Goal: Information Seeking & Learning: Find specific fact

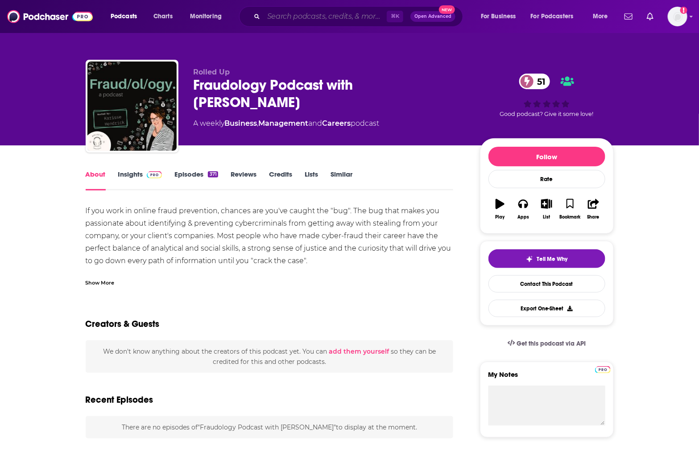
click at [306, 17] on input "Search podcasts, credits, & more..." at bounding box center [325, 16] width 123 height 14
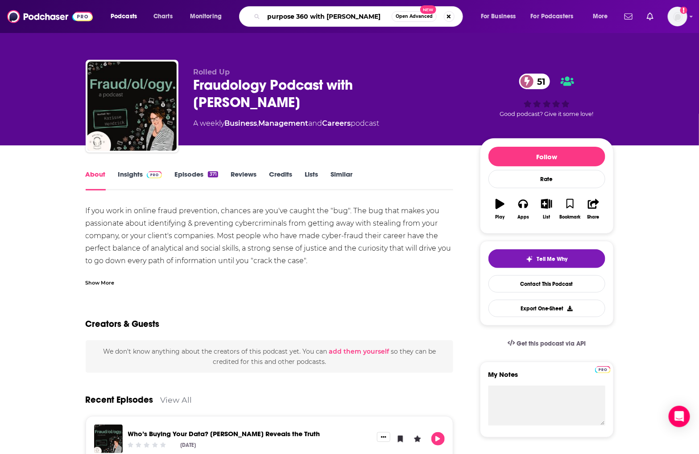
type input "purpose 360 with [PERSON_NAME]"
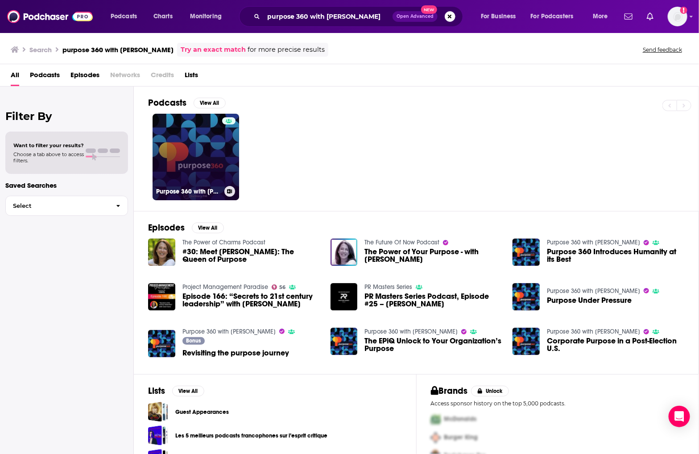
click at [204, 149] on link "Purpose 360 with [PERSON_NAME]" at bounding box center [196, 157] width 87 height 87
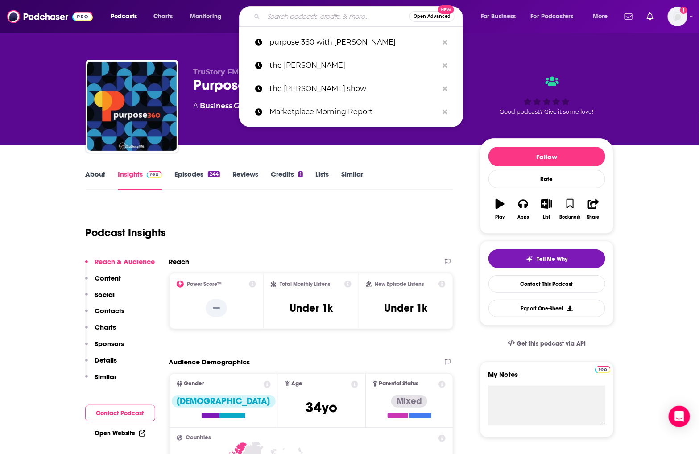
click at [290, 16] on input "Search podcasts, credits, & more..." at bounding box center [337, 16] width 146 height 14
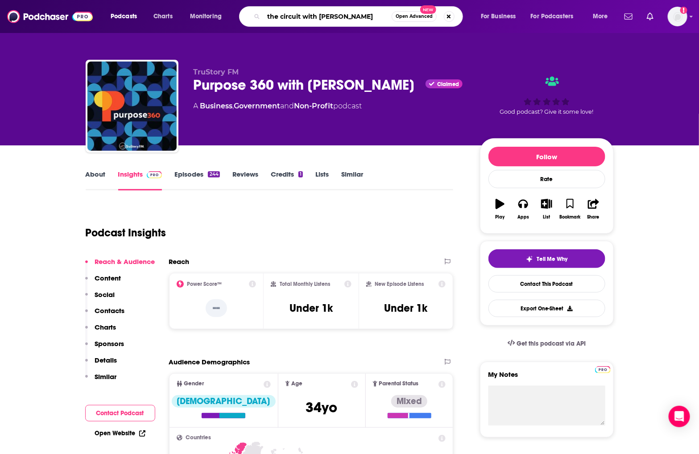
type input "the circuit with [PERSON_NAME]"
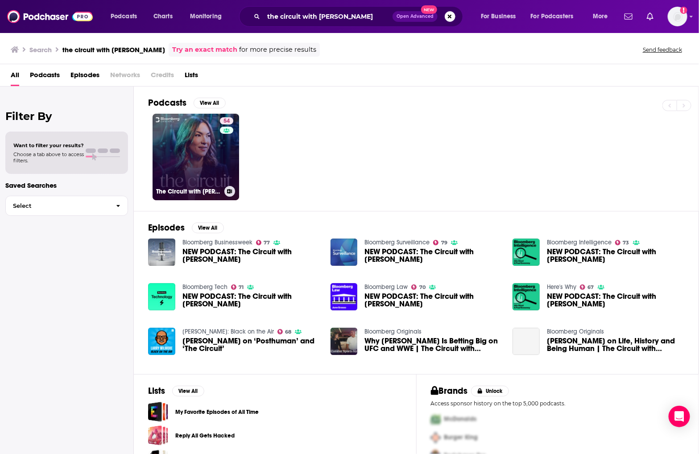
click at [223, 175] on div "54" at bounding box center [228, 151] width 16 height 69
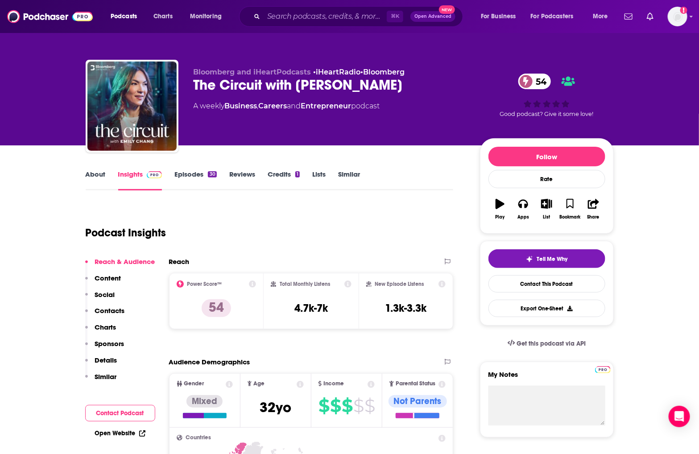
click at [299, 302] on h3 "4.7k-7k" at bounding box center [310, 308] width 33 height 13
copy div "4.7k-7k"
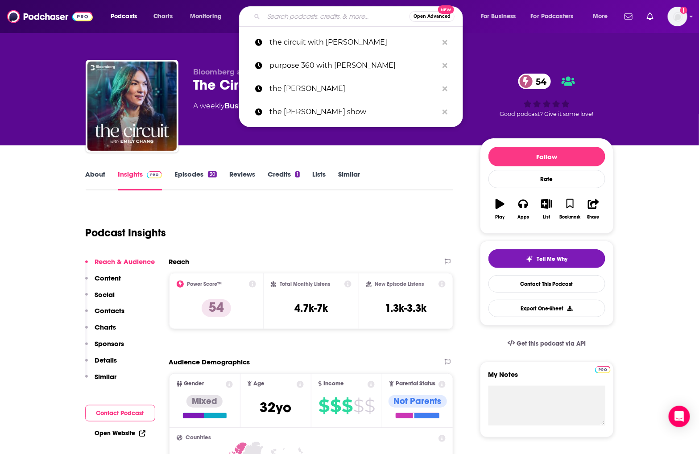
click at [286, 18] on input "Search podcasts, credits, & more..." at bounding box center [337, 16] width 146 height 14
paste input "The Best One Yet"
type input "The Best One Yet"
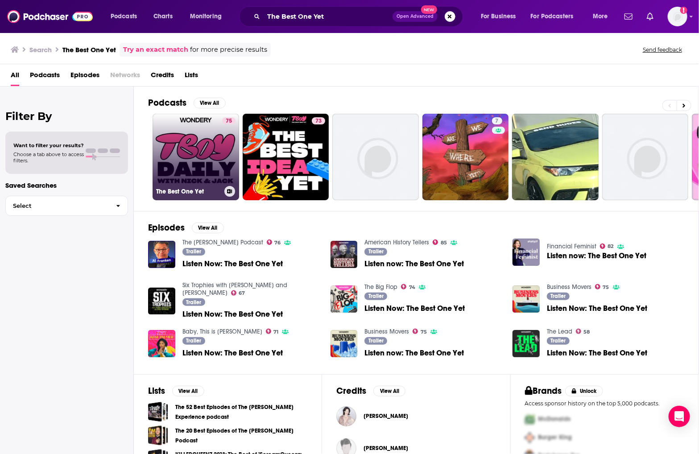
click at [201, 186] on div "The Best One Yet" at bounding box center [195, 191] width 79 height 11
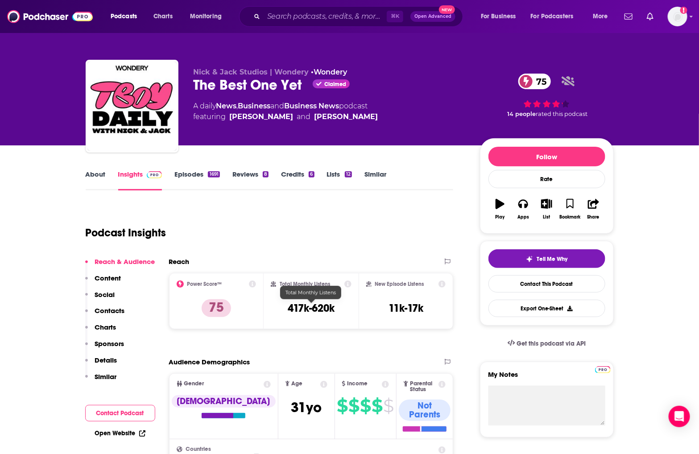
click at [301, 308] on h3 "417k-620k" at bounding box center [311, 308] width 47 height 13
copy div "417k-620k"
click at [282, 25] on div "⌘ K Open Advanced New" at bounding box center [351, 16] width 224 height 21
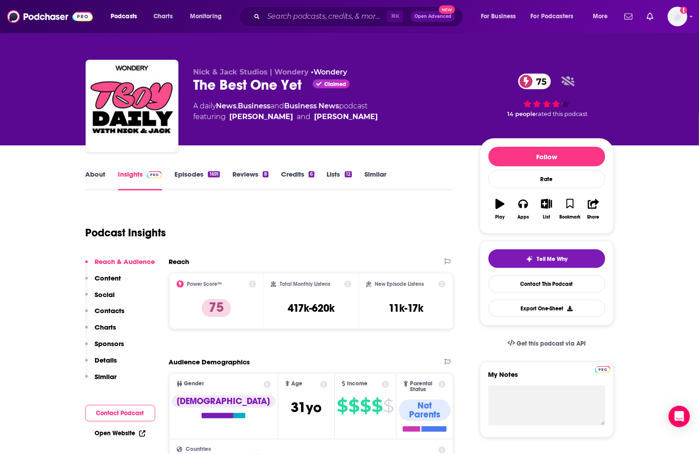
click at [282, 25] on div "⌘ K Open Advanced New" at bounding box center [351, 16] width 224 height 21
click at [282, 21] on input "Search podcasts, credits, & more..." at bounding box center [325, 16] width 123 height 14
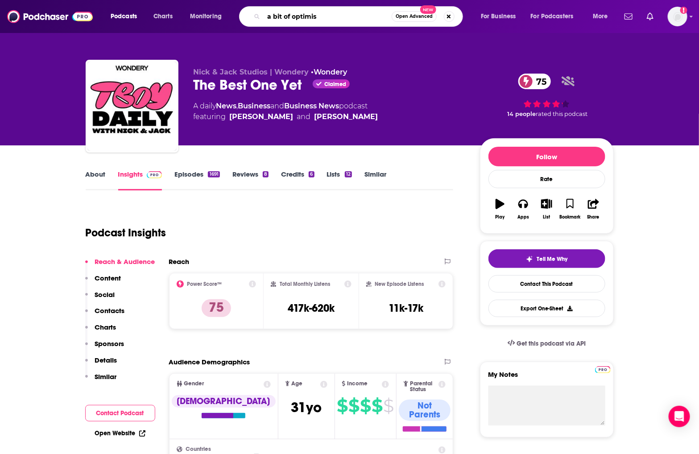
type input "a bit of optimism"
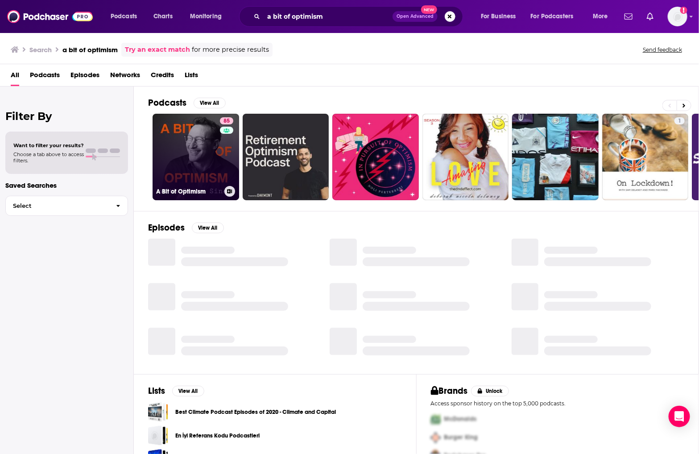
click at [209, 167] on link "85 A Bit of Optimism" at bounding box center [196, 157] width 87 height 87
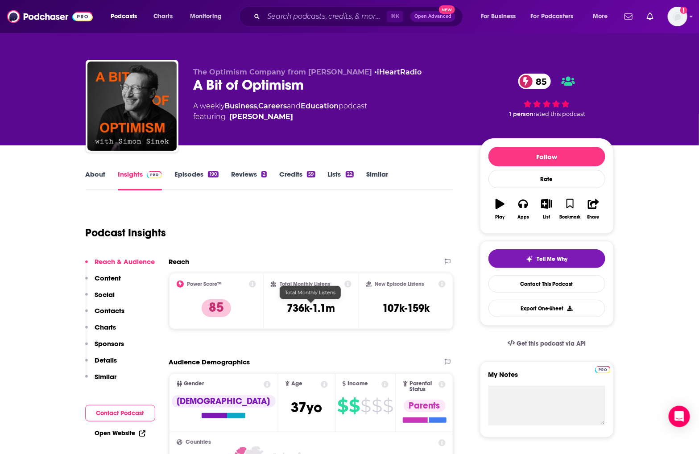
click at [292, 311] on h3 "736k-1.1m" at bounding box center [311, 308] width 48 height 13
copy div "736k-1.1m"
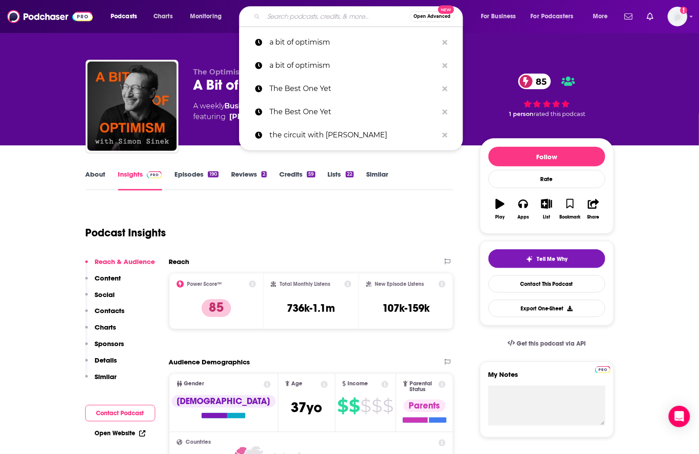
click at [289, 20] on input "Search podcasts, credits, & more..." at bounding box center [337, 16] width 146 height 14
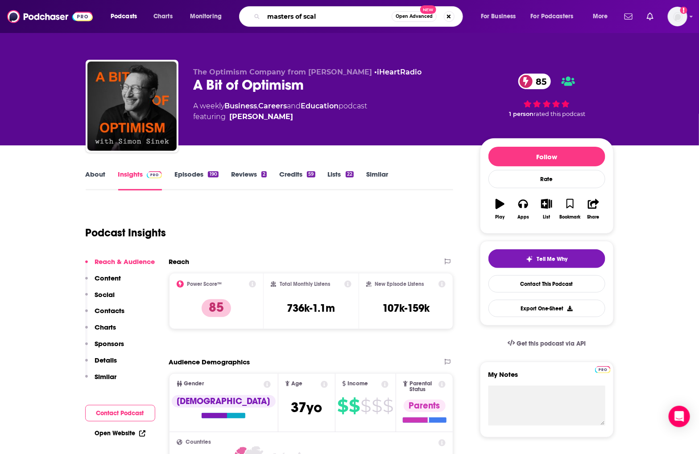
type input "masters of scale"
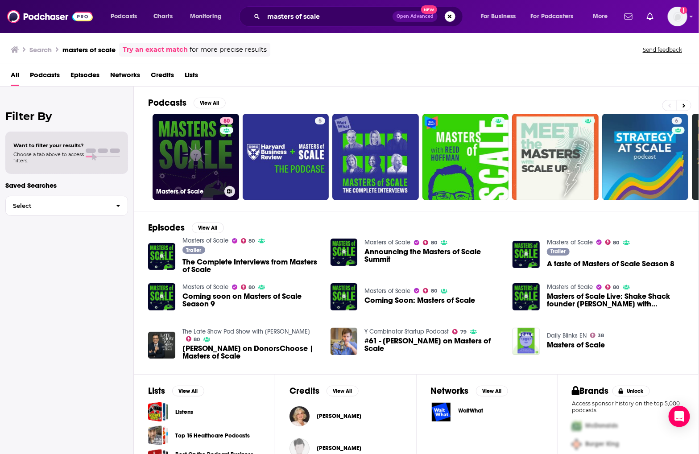
click at [184, 155] on link "80 Masters of Scale" at bounding box center [196, 157] width 87 height 87
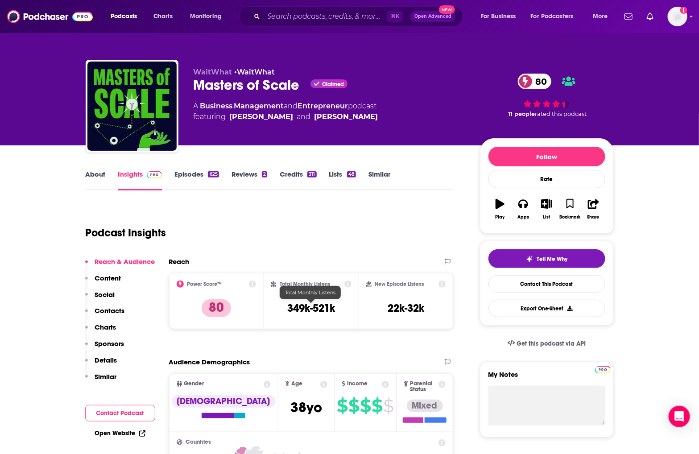
click at [322, 308] on h3 "349k-521k" at bounding box center [311, 308] width 48 height 13
copy div "349k-521k"
click at [292, 12] on input "Search podcasts, credits, & more..." at bounding box center [325, 16] width 123 height 14
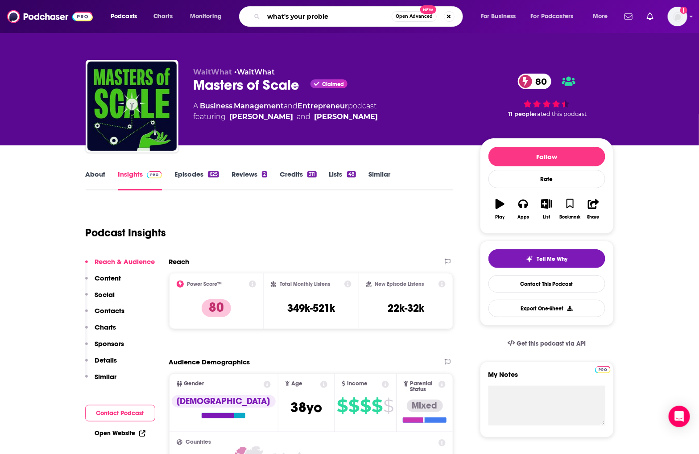
type input "what's your problem"
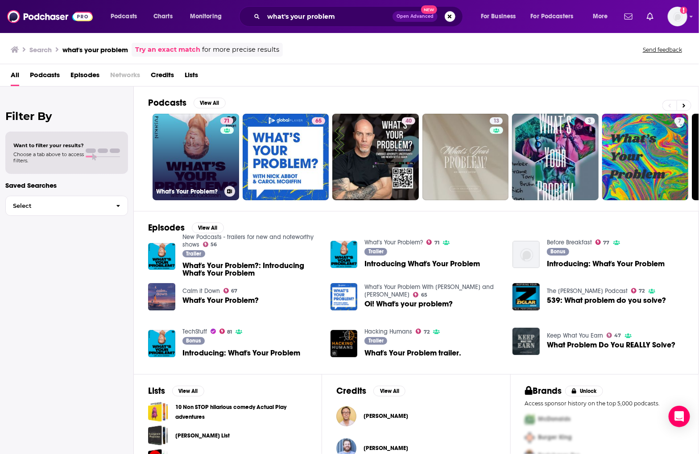
click at [190, 177] on link "71 What's Your Problem?" at bounding box center [196, 157] width 87 height 87
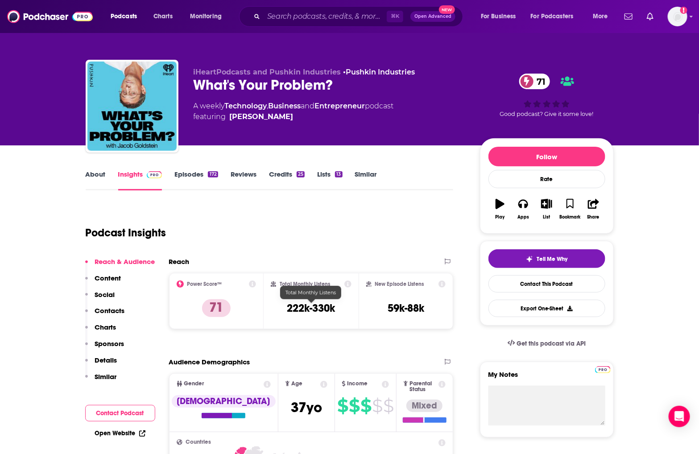
click at [311, 311] on h3 "222k-330k" at bounding box center [311, 308] width 48 height 13
copy div "222k-330k"
click at [300, 10] on input "Search podcasts, credits, & more..." at bounding box center [325, 16] width 123 height 14
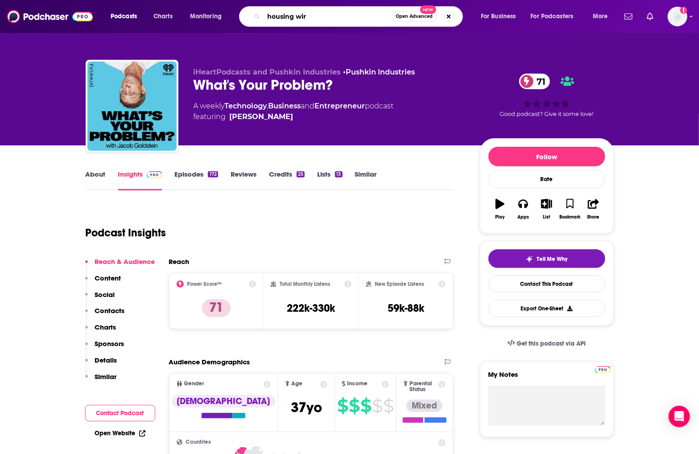
type input "housing wire"
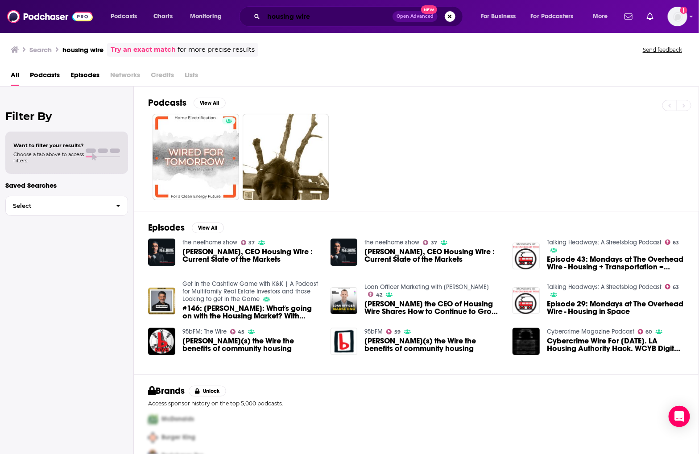
click at [332, 16] on input "housing wire" at bounding box center [328, 16] width 129 height 14
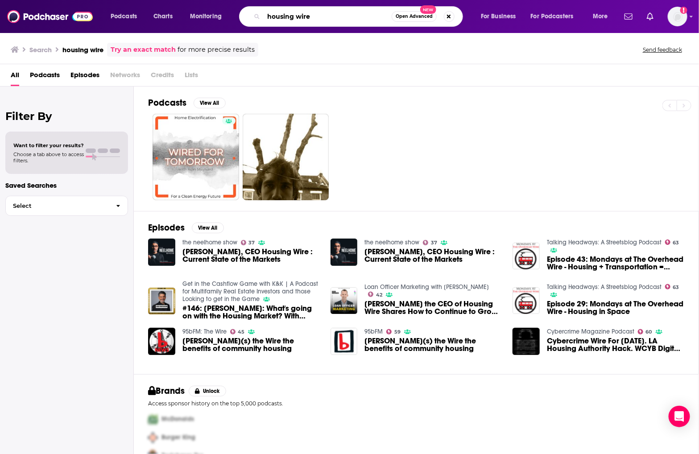
click at [332, 16] on input "housing wire" at bounding box center [328, 16] width 128 height 14
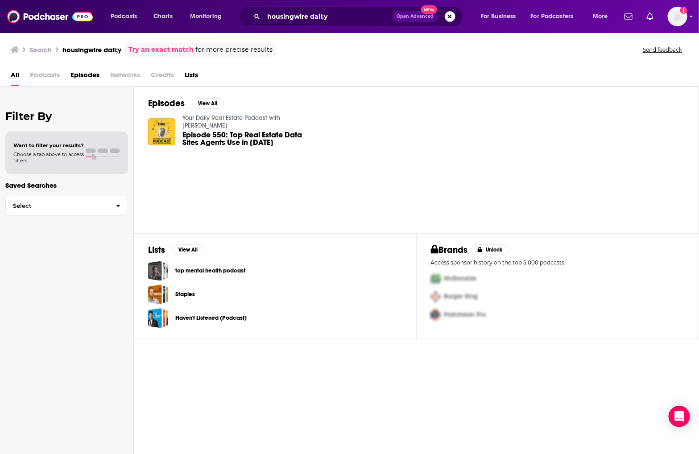
click at [331, 28] on div "Podcasts Charts Monitoring housingwire dail;y Open Advanced New For Business Fo…" at bounding box center [349, 16] width 699 height 33
click at [334, 16] on input "housingwire dail;y" at bounding box center [328, 16] width 129 height 14
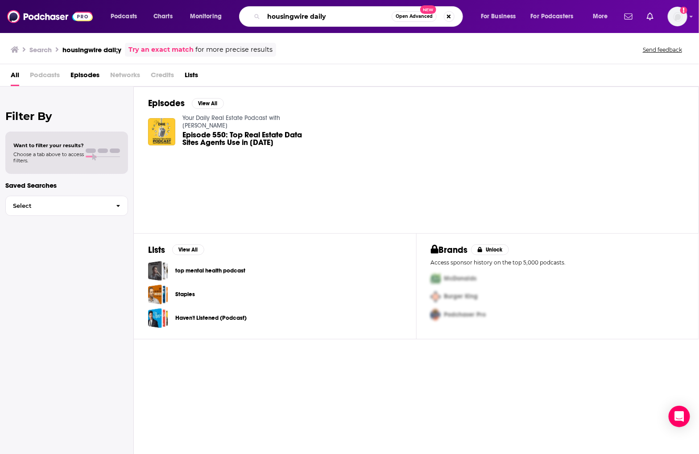
type input "housingwire daily"
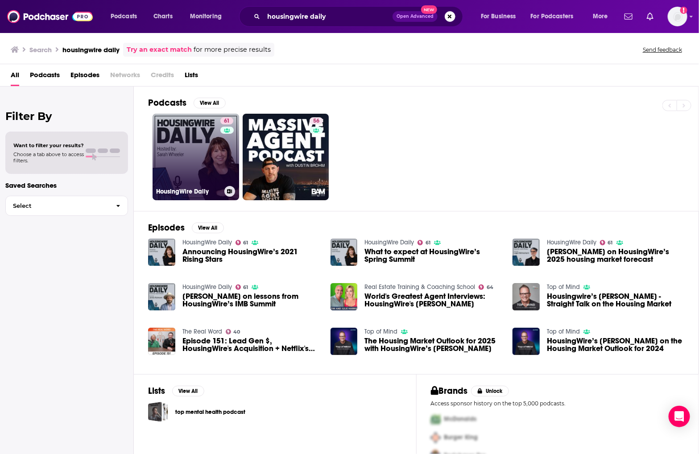
click at [191, 155] on link "61 HousingWire Daily" at bounding box center [196, 157] width 87 height 87
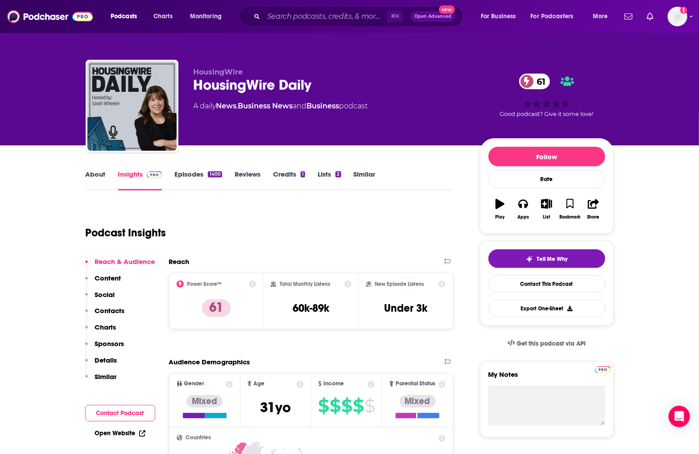
click at [296, 294] on div "Total Monthly Listens 60k-89k" at bounding box center [311, 301] width 81 height 41
click at [297, 306] on h3 "60k-89k" at bounding box center [311, 308] width 37 height 13
copy div "60k-89k"
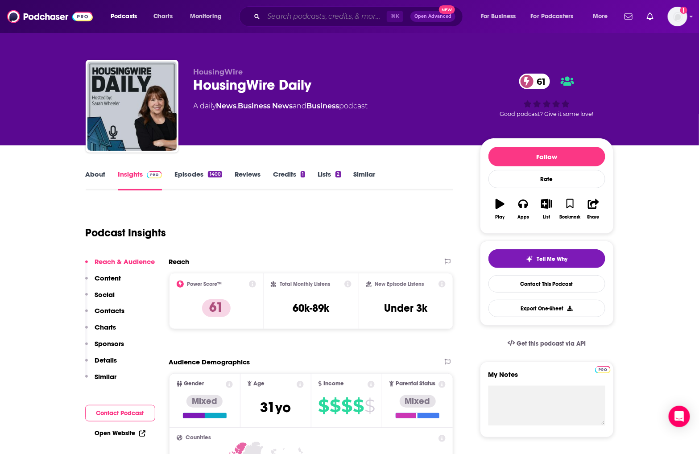
click at [295, 17] on input "Search podcasts, credits, & more..." at bounding box center [325, 16] width 123 height 14
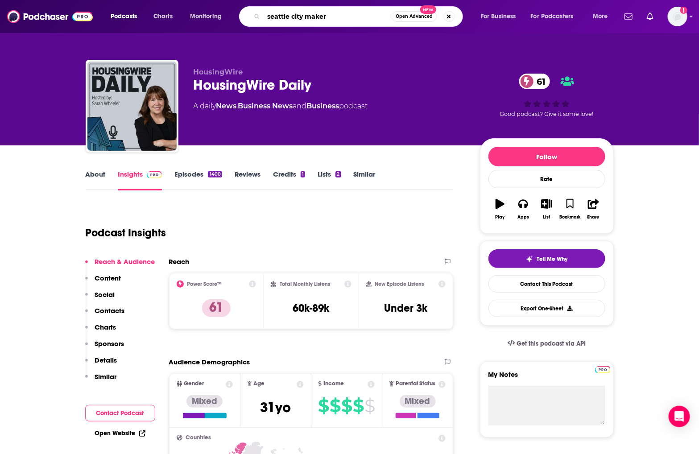
type input "seattle city makers"
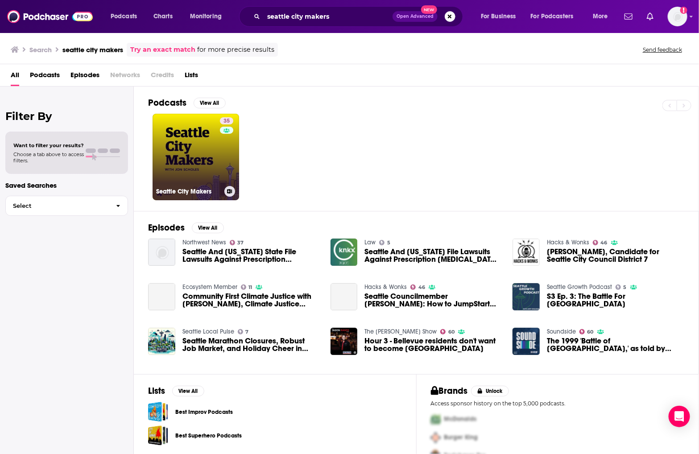
click at [224, 156] on div "35" at bounding box center [228, 151] width 16 height 69
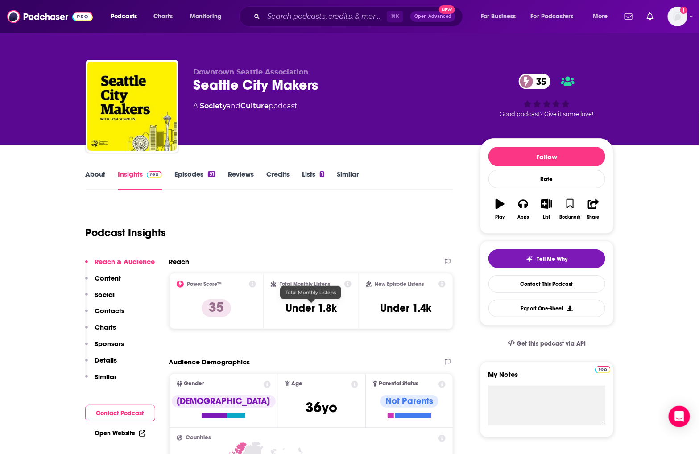
click at [327, 304] on h3 "Under 1.8k" at bounding box center [311, 308] width 51 height 13
copy div "Under 1.8k"
